Goal: Navigation & Orientation: Find specific page/section

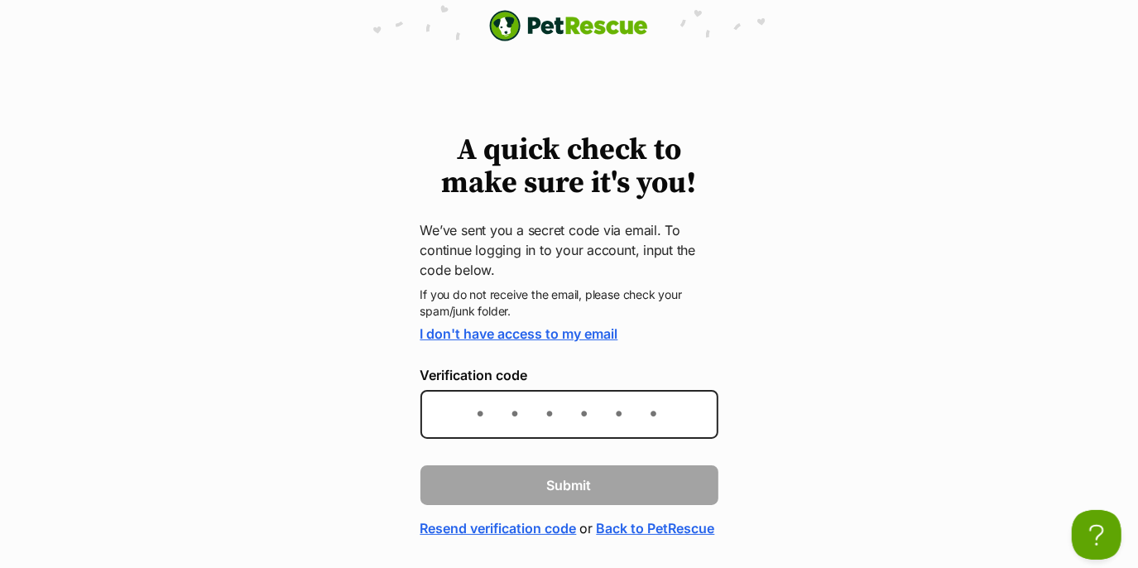
scroll to position [74, 0]
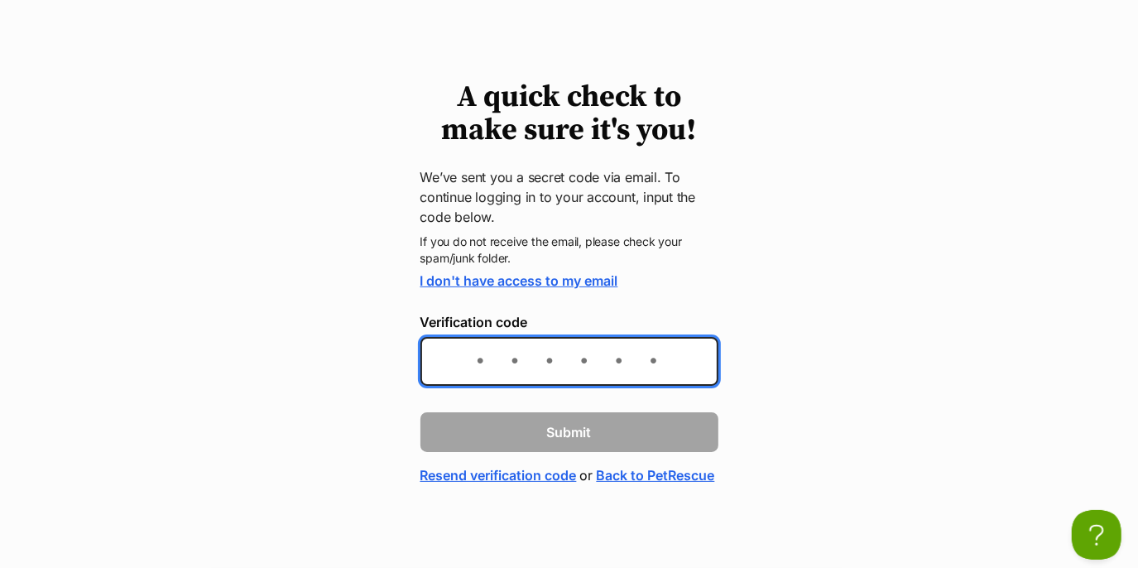
click at [482, 337] on input "Verification code" at bounding box center [569, 361] width 298 height 49
type input "8ed8a8"
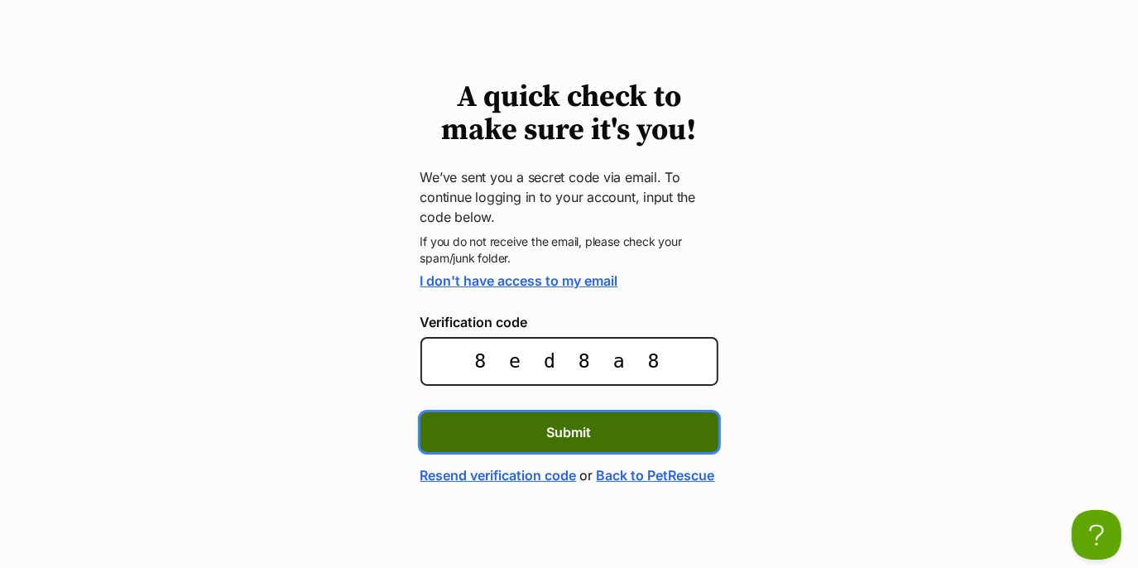
click at [583, 412] on button "Submit" at bounding box center [569, 432] width 298 height 40
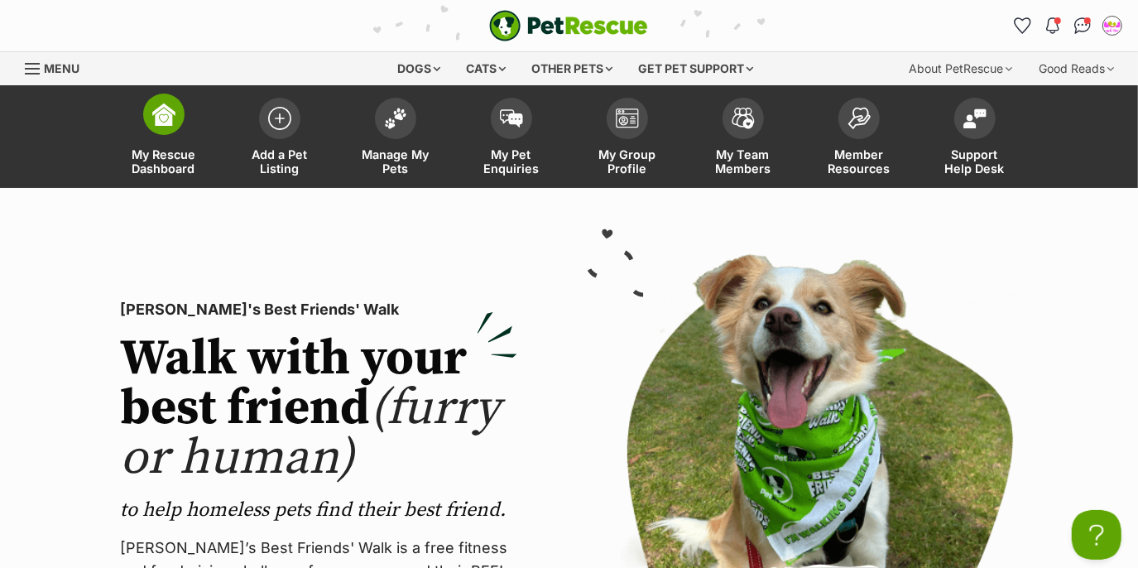
click at [166, 149] on span "My Rescue Dashboard" at bounding box center [164, 161] width 74 height 28
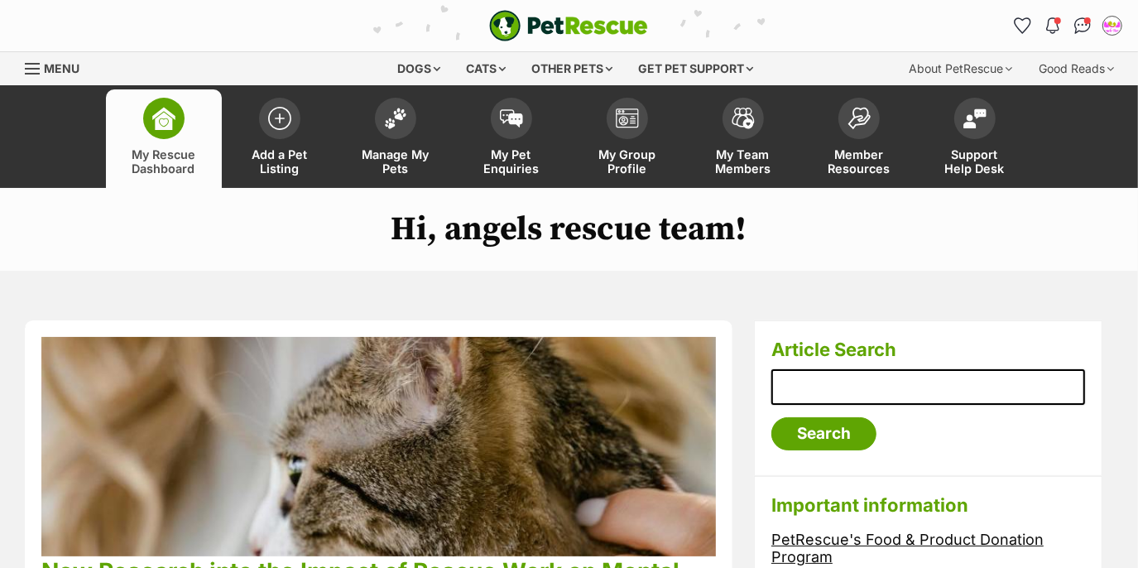
click at [63, 70] on span "Menu" at bounding box center [62, 68] width 36 height 14
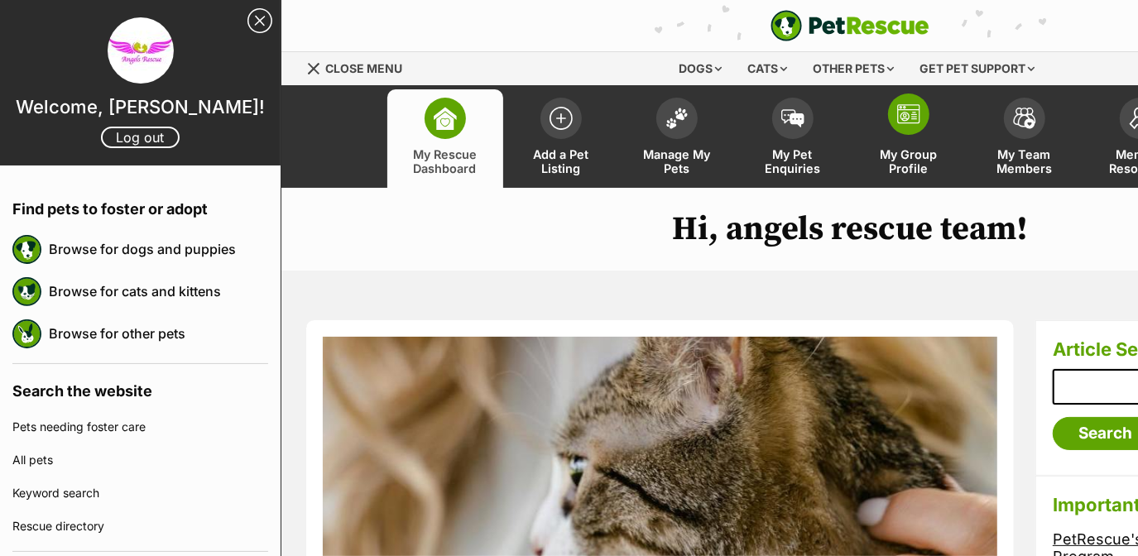
click at [910, 144] on link "My Group Profile" at bounding box center [909, 138] width 116 height 98
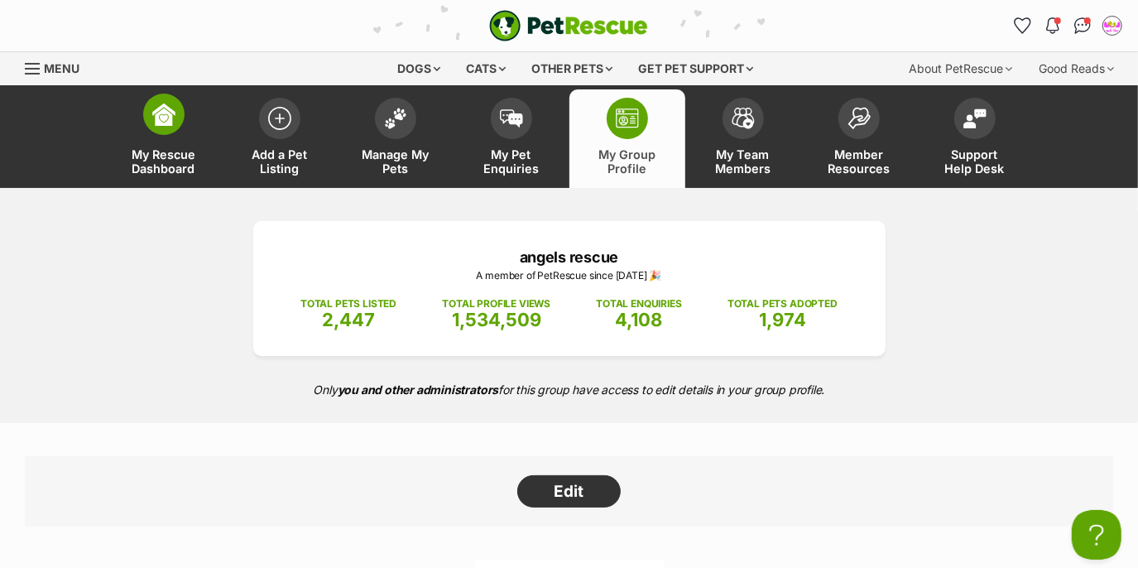
click at [186, 158] on span "My Rescue Dashboard" at bounding box center [164, 161] width 74 height 28
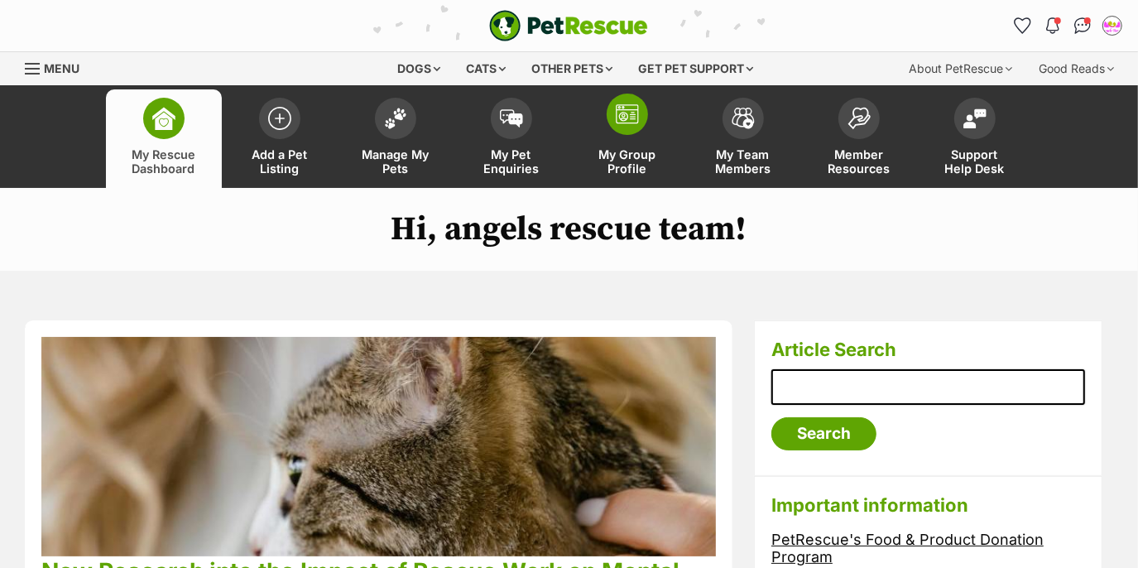
click at [642, 160] on span "My Group Profile" at bounding box center [627, 161] width 74 height 28
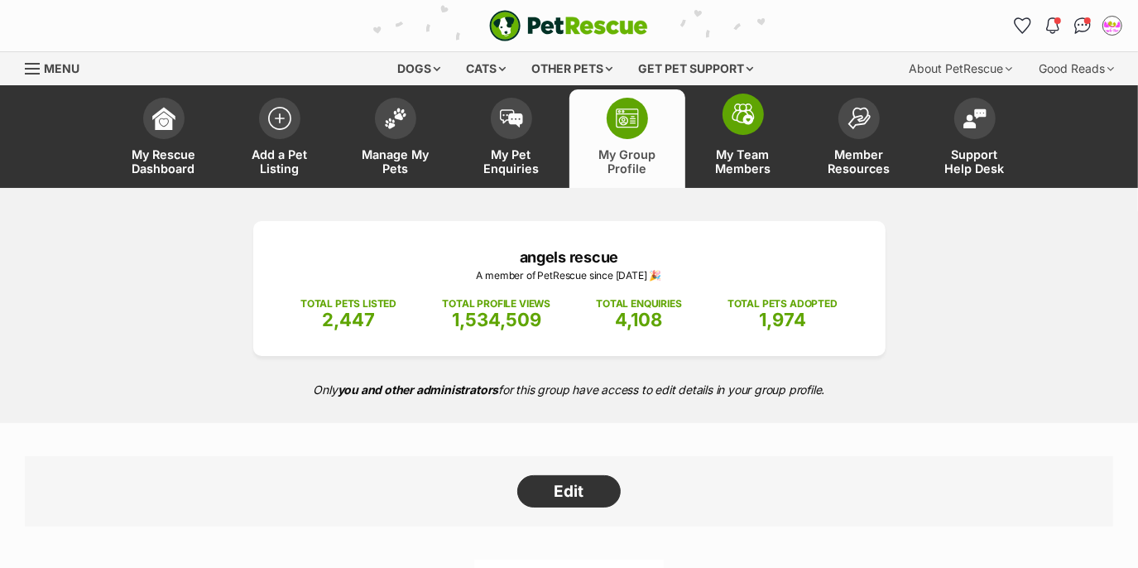
click at [766, 176] on link "My Team Members" at bounding box center [743, 138] width 116 height 98
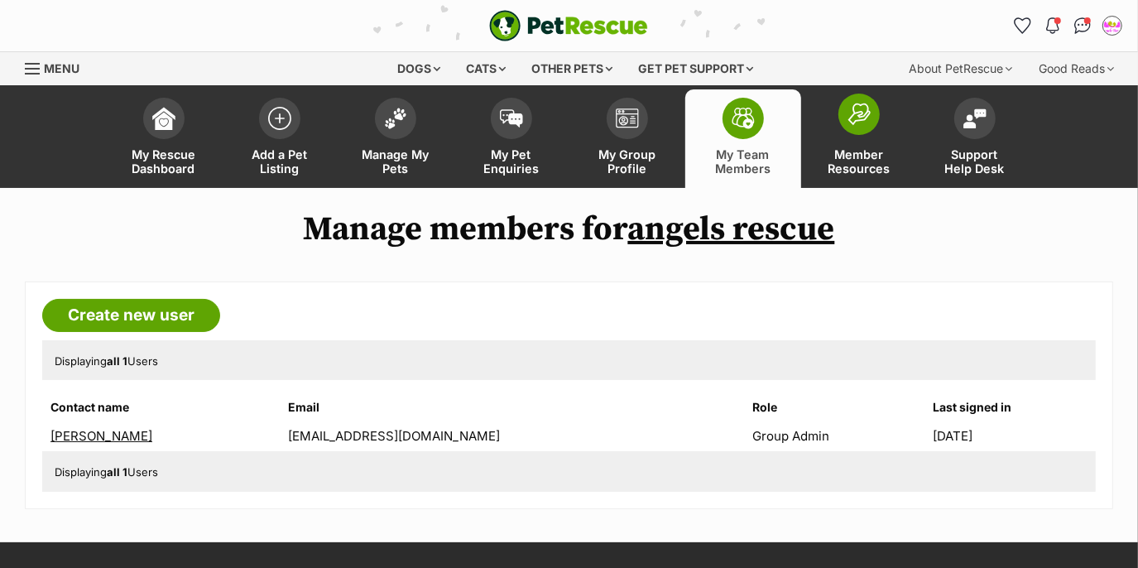
click at [856, 175] on span "Member Resources" at bounding box center [859, 161] width 74 height 28
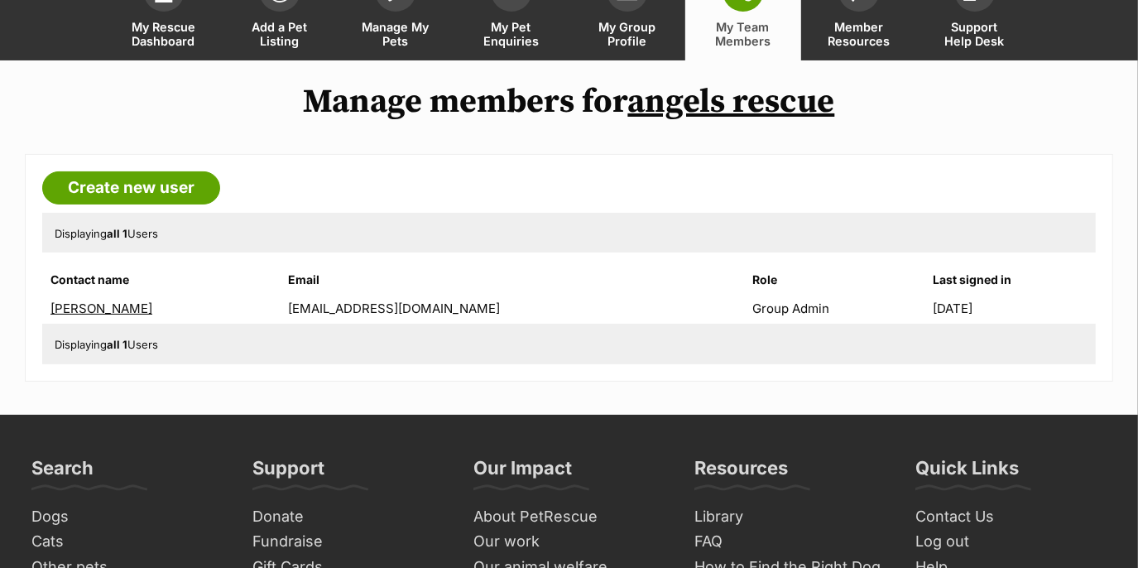
scroll to position [150, 0]
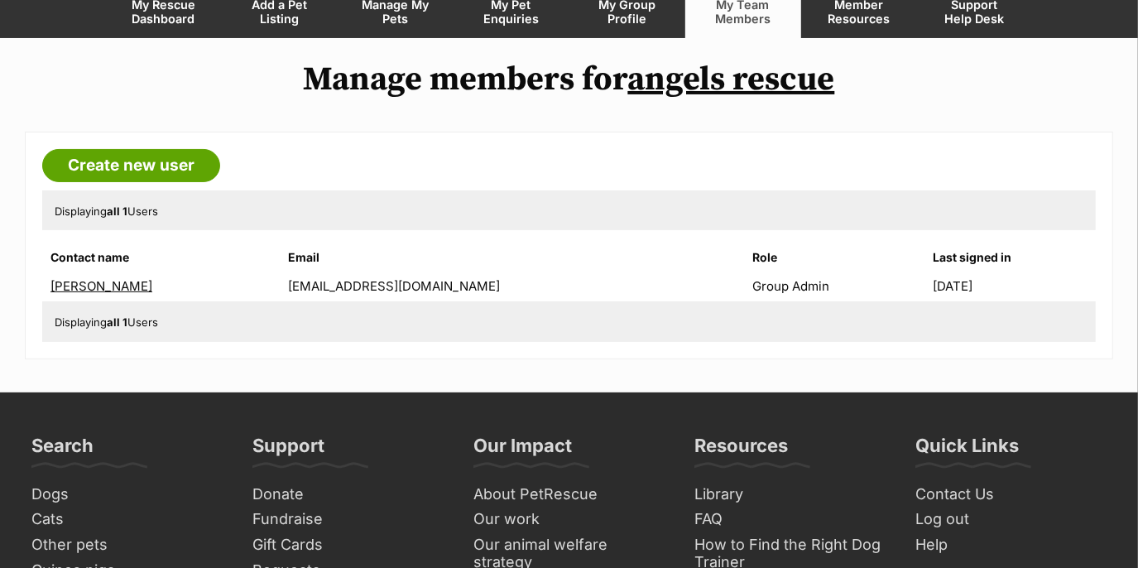
click at [65, 285] on link "[PERSON_NAME]" at bounding box center [101, 286] width 102 height 16
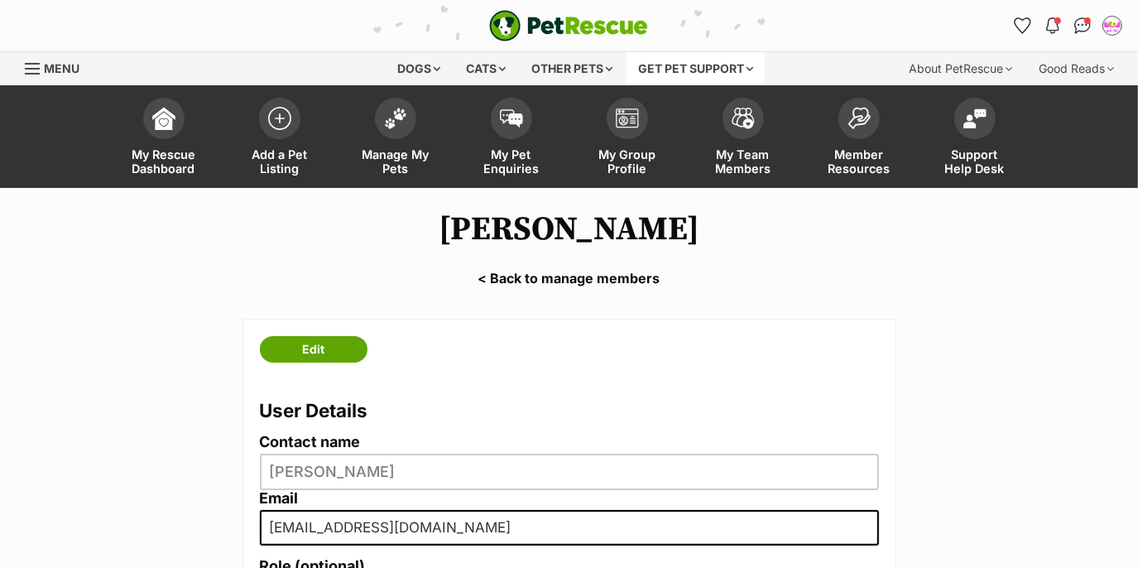
click at [734, 71] on div "Get pet support" at bounding box center [695, 68] width 138 height 33
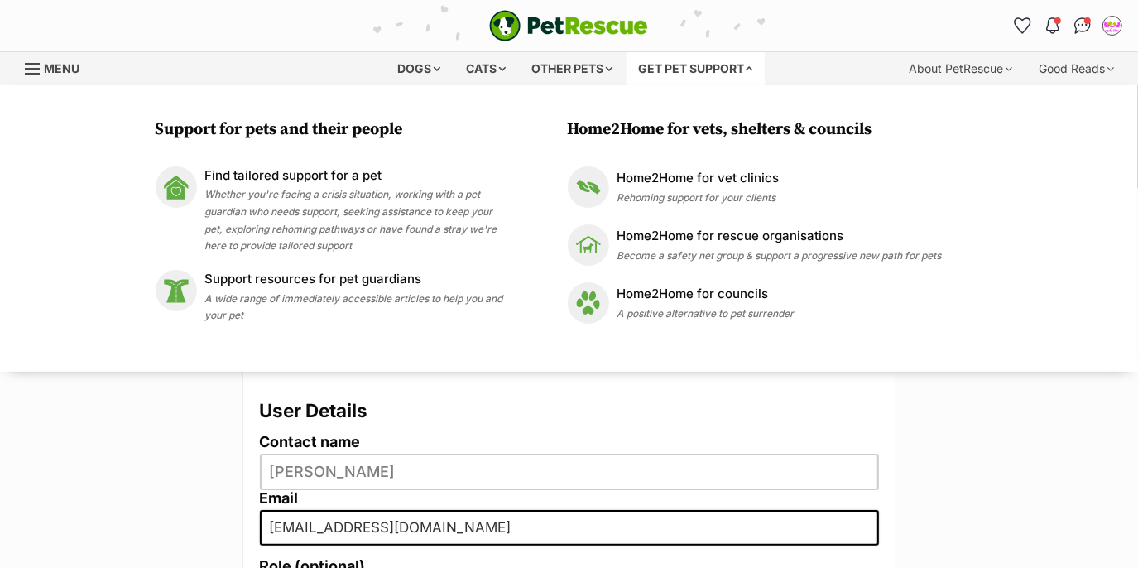
click at [734, 71] on div "Get pet support" at bounding box center [695, 68] width 138 height 33
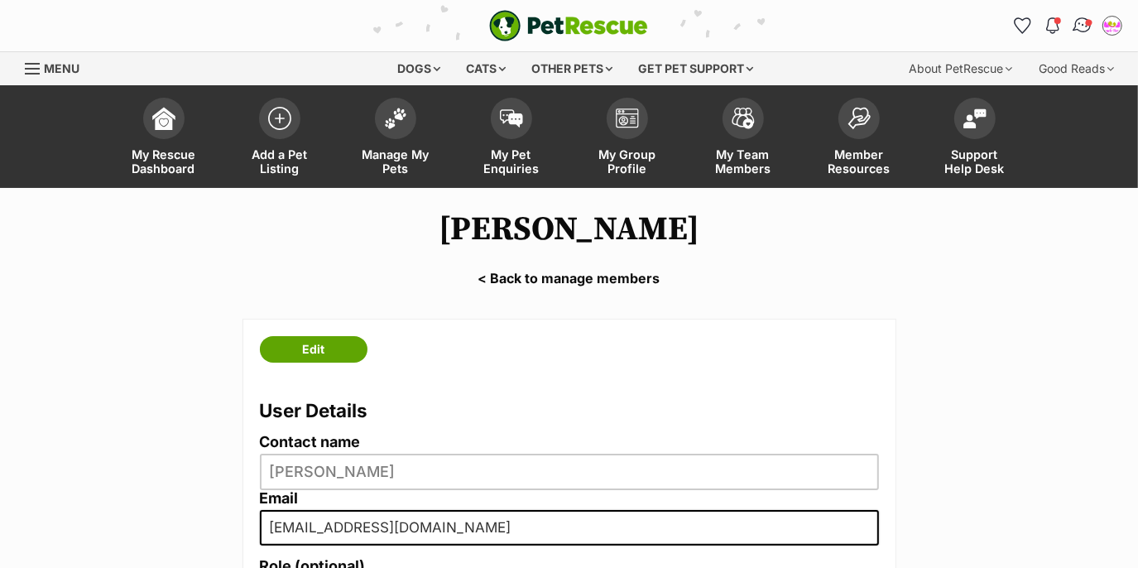
click at [1092, 25] on span "Conversations" at bounding box center [1089, 22] width 8 height 8
